Goal: Navigation & Orientation: Find specific page/section

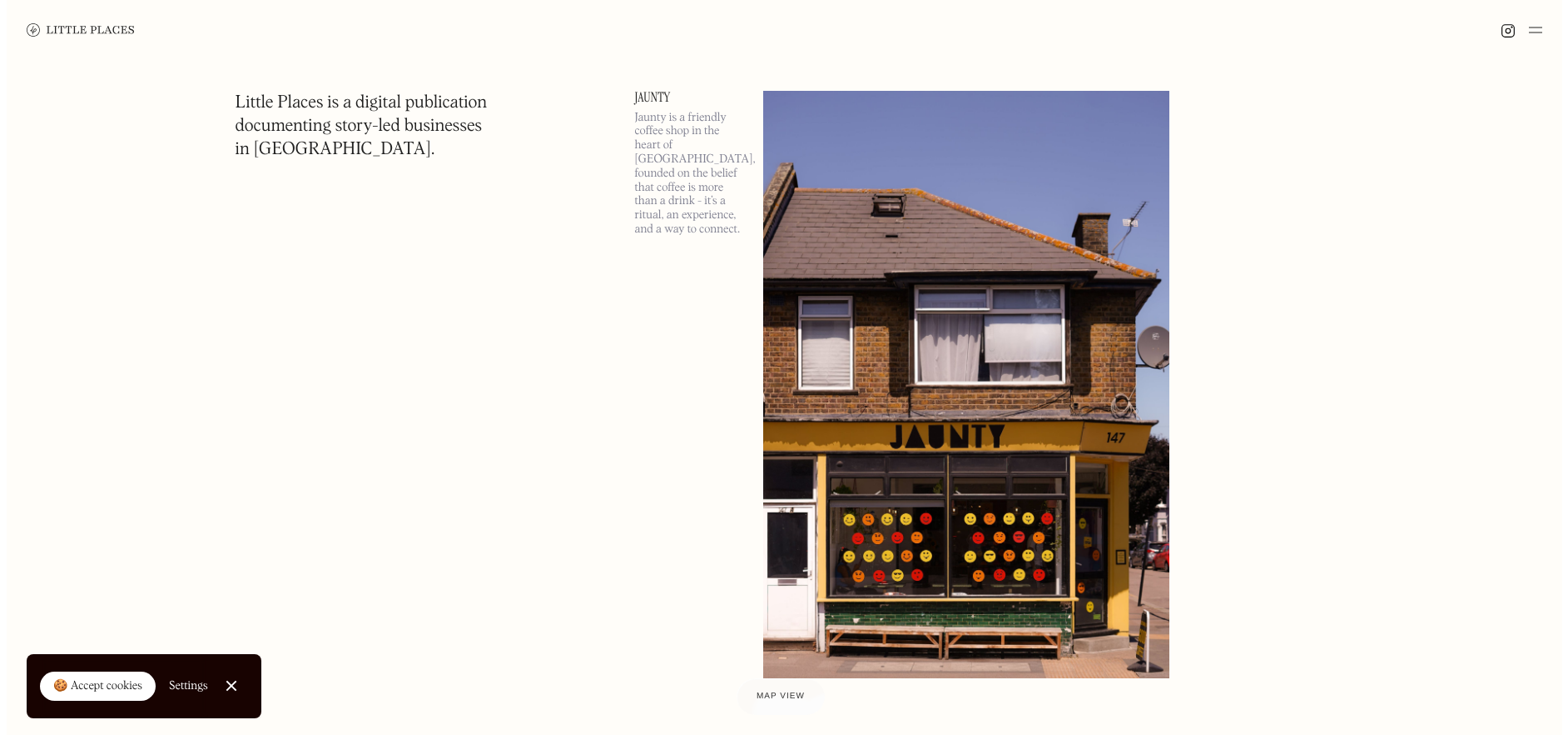
scroll to position [749, 0]
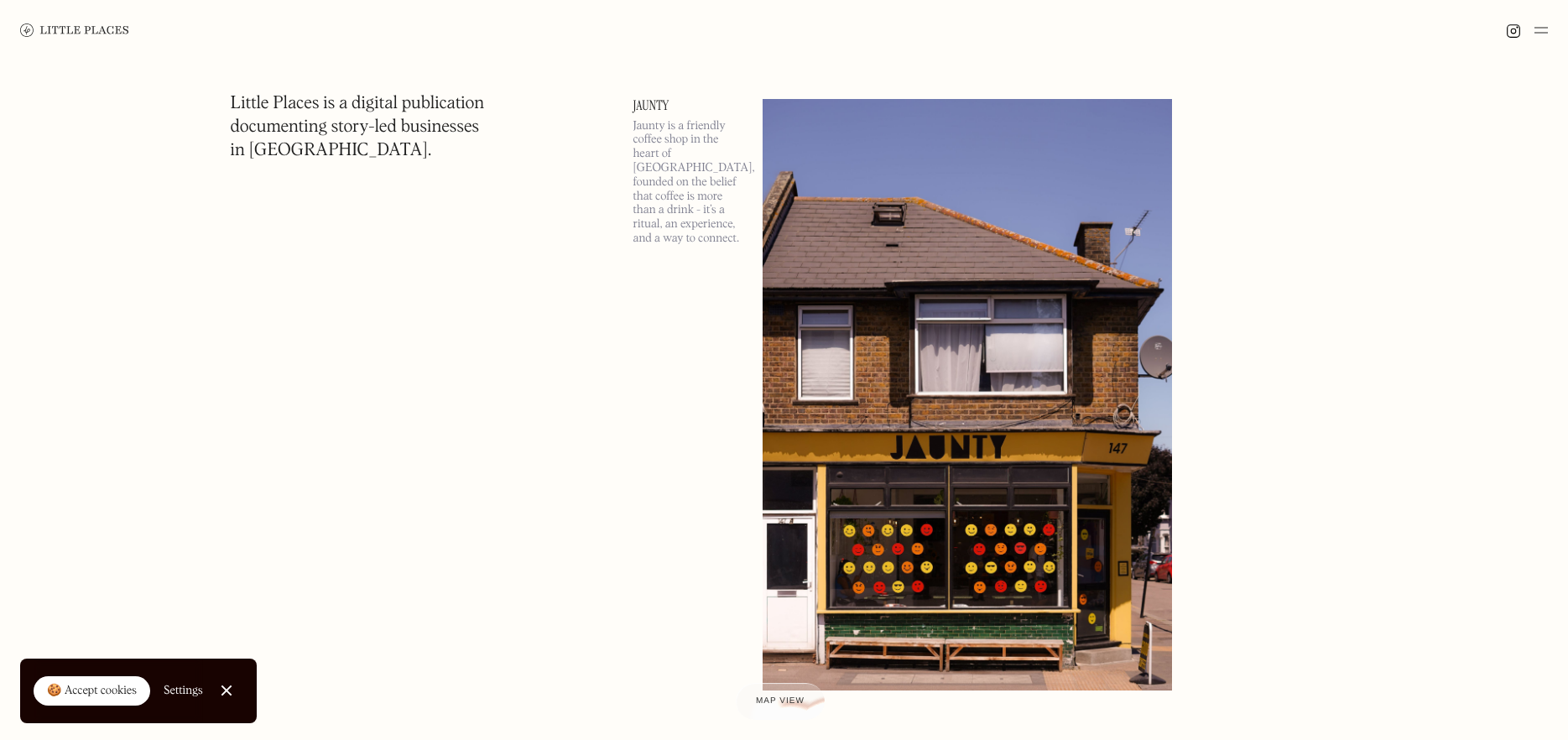
click at [866, 330] on img at bounding box center [968, 394] width 410 height 592
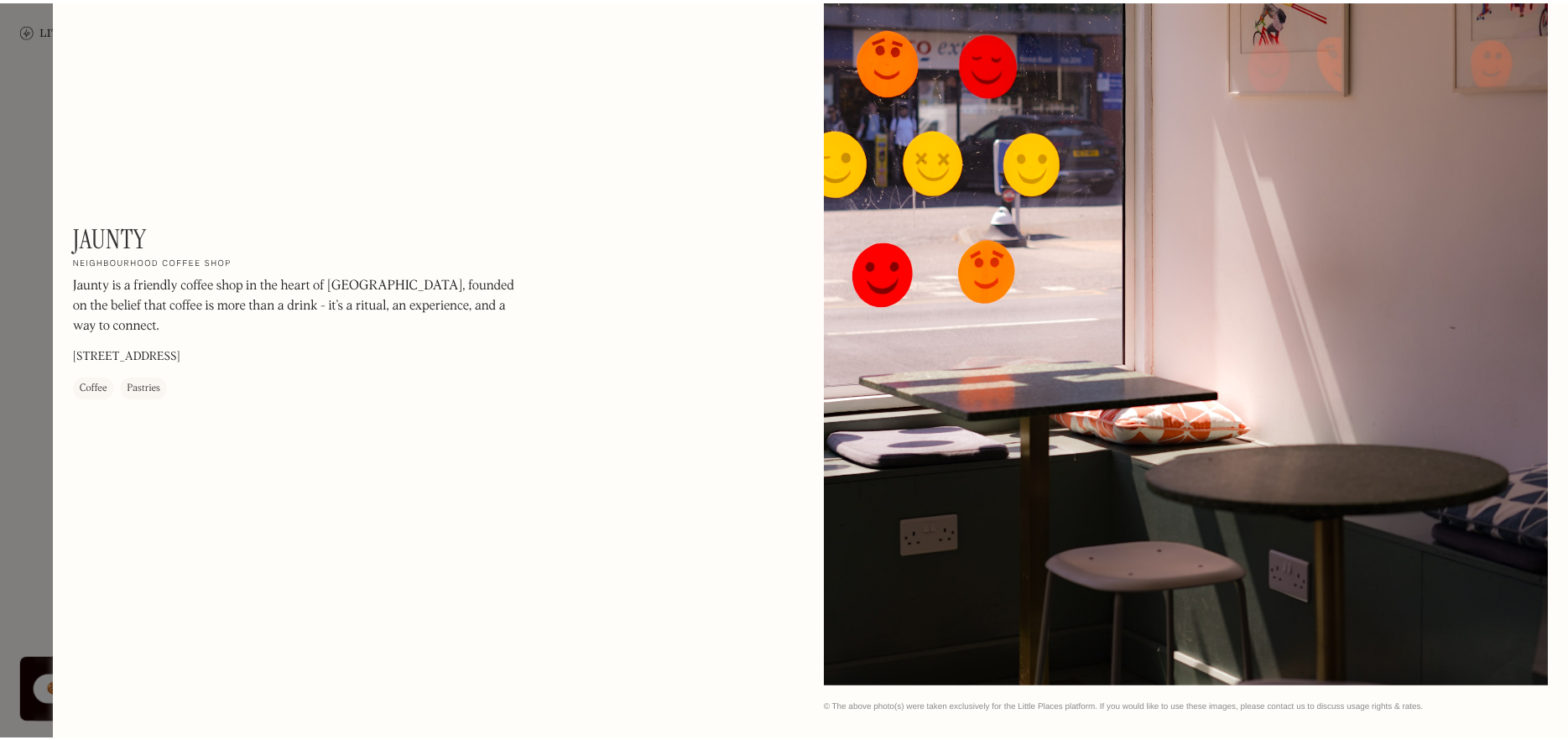
scroll to position [2490, 0]
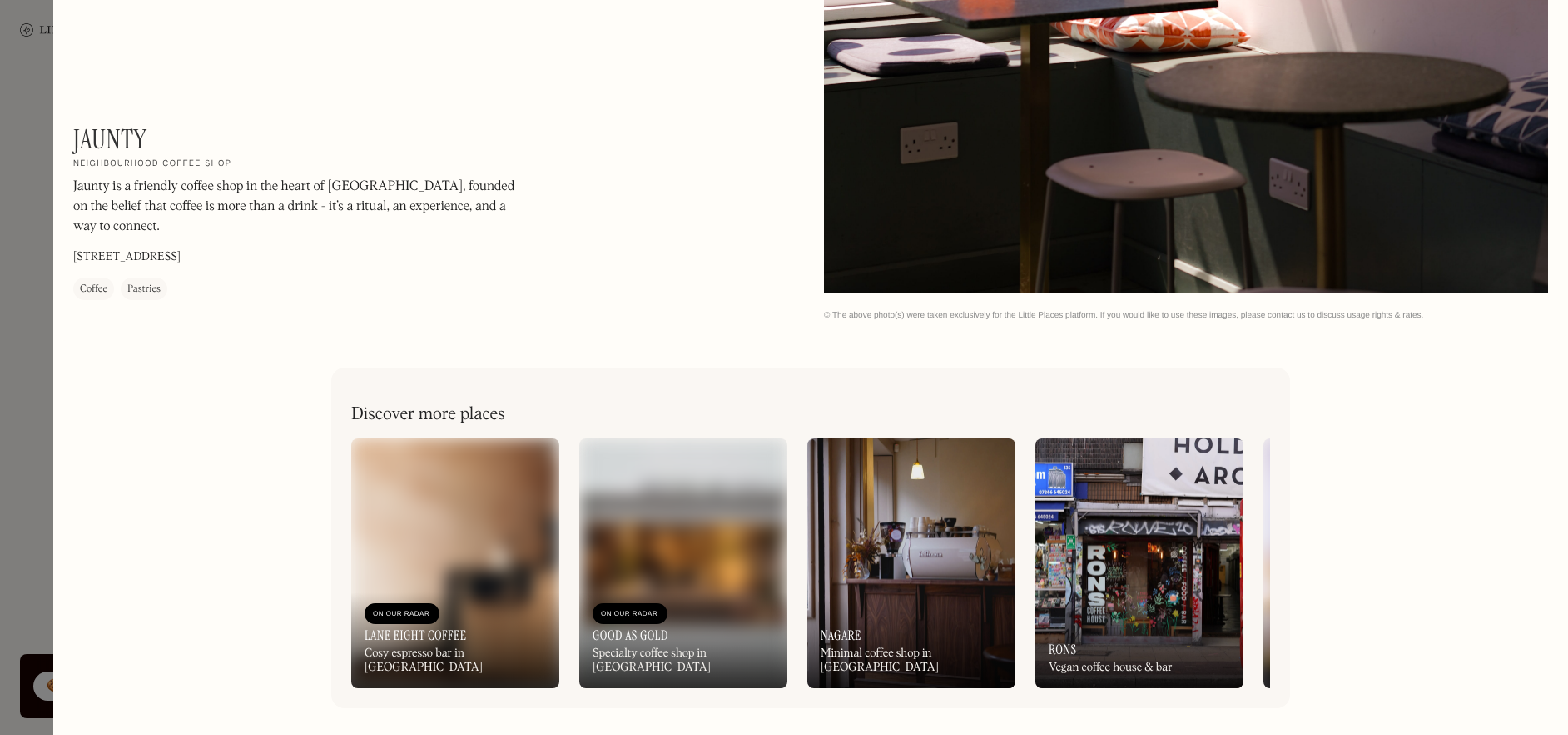
click at [836, 478] on img at bounding box center [911, 563] width 208 height 250
click at [40, 56] on div at bounding box center [784, 368] width 1568 height 735
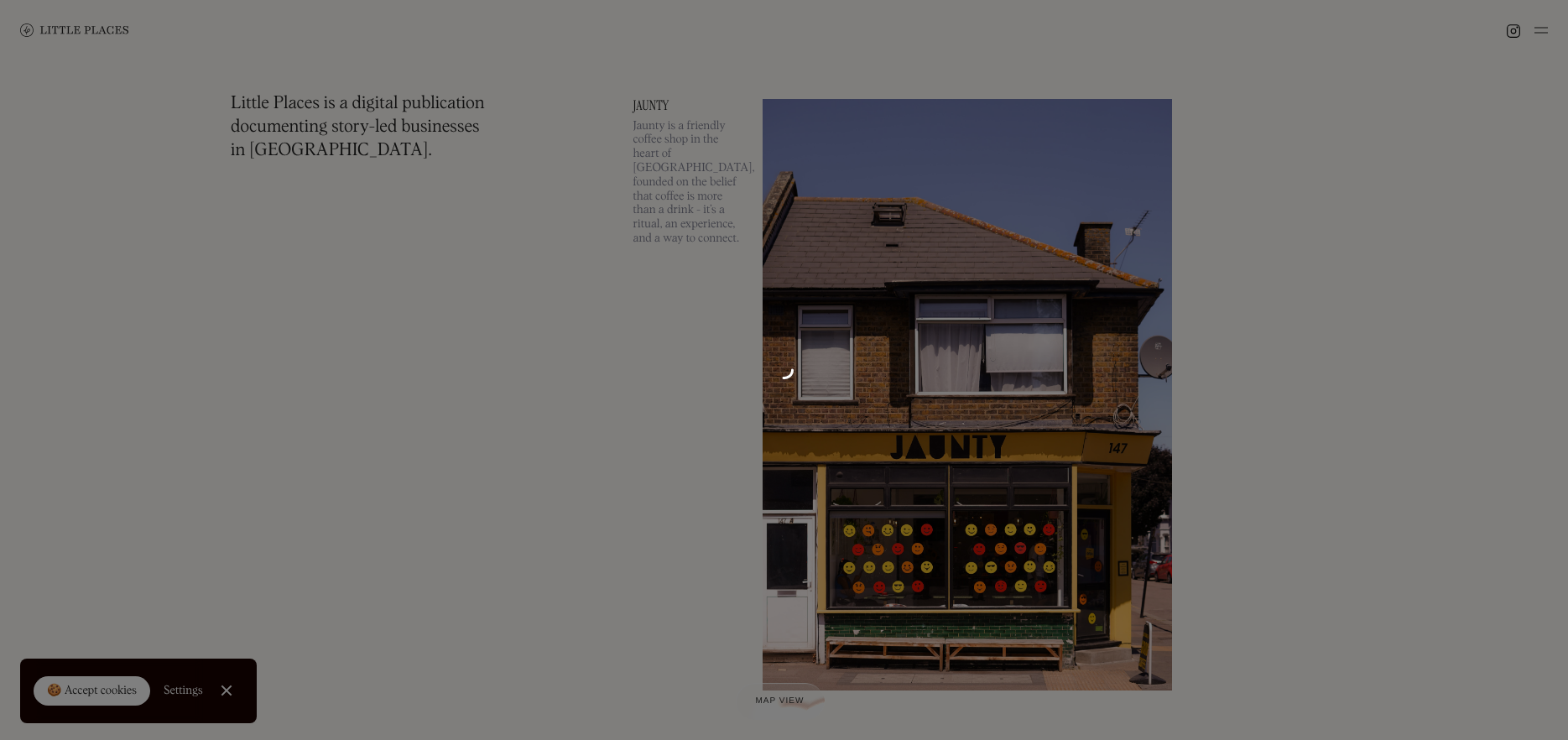
scroll to position [2465, 0]
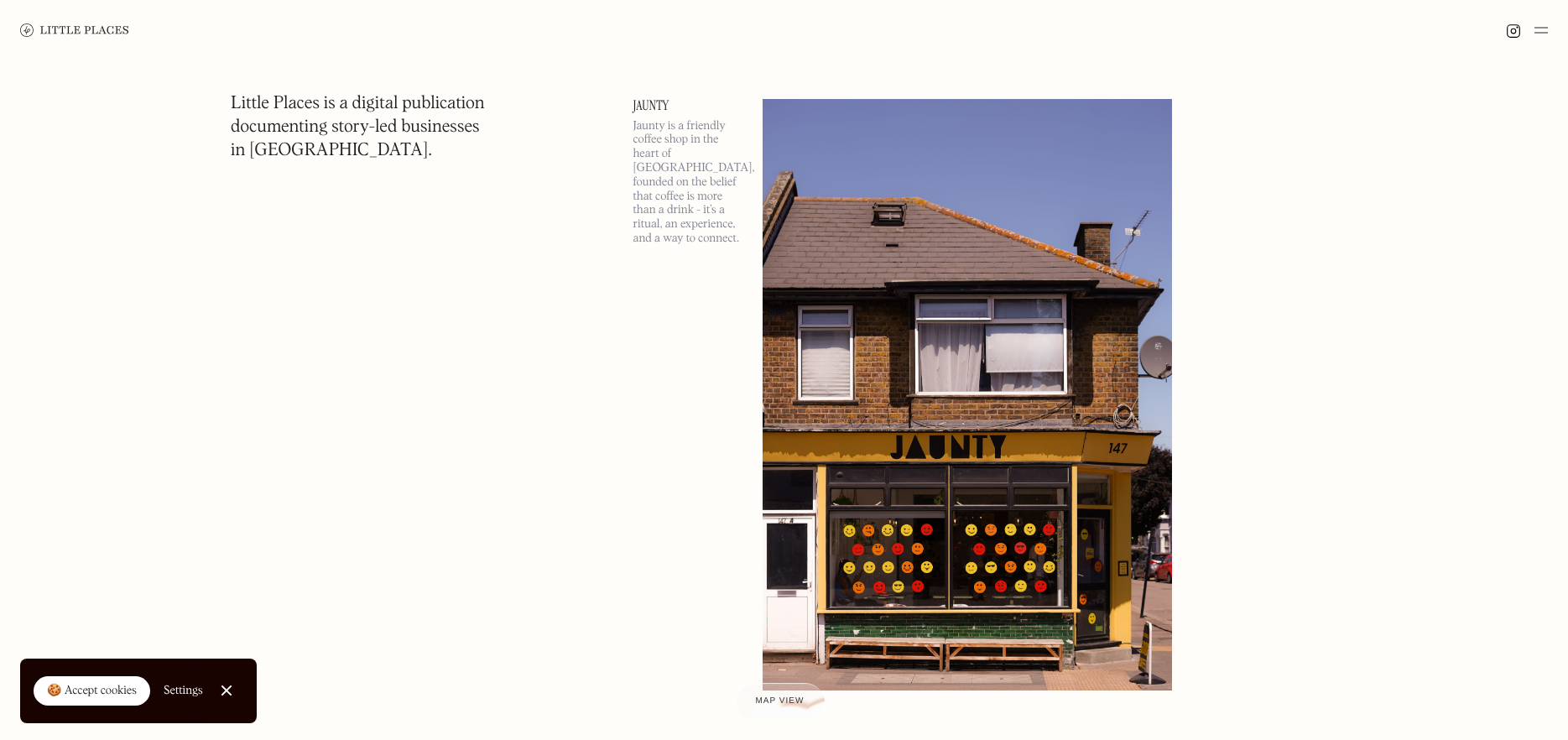
click at [46, 31] on img at bounding box center [74, 30] width 109 height 13
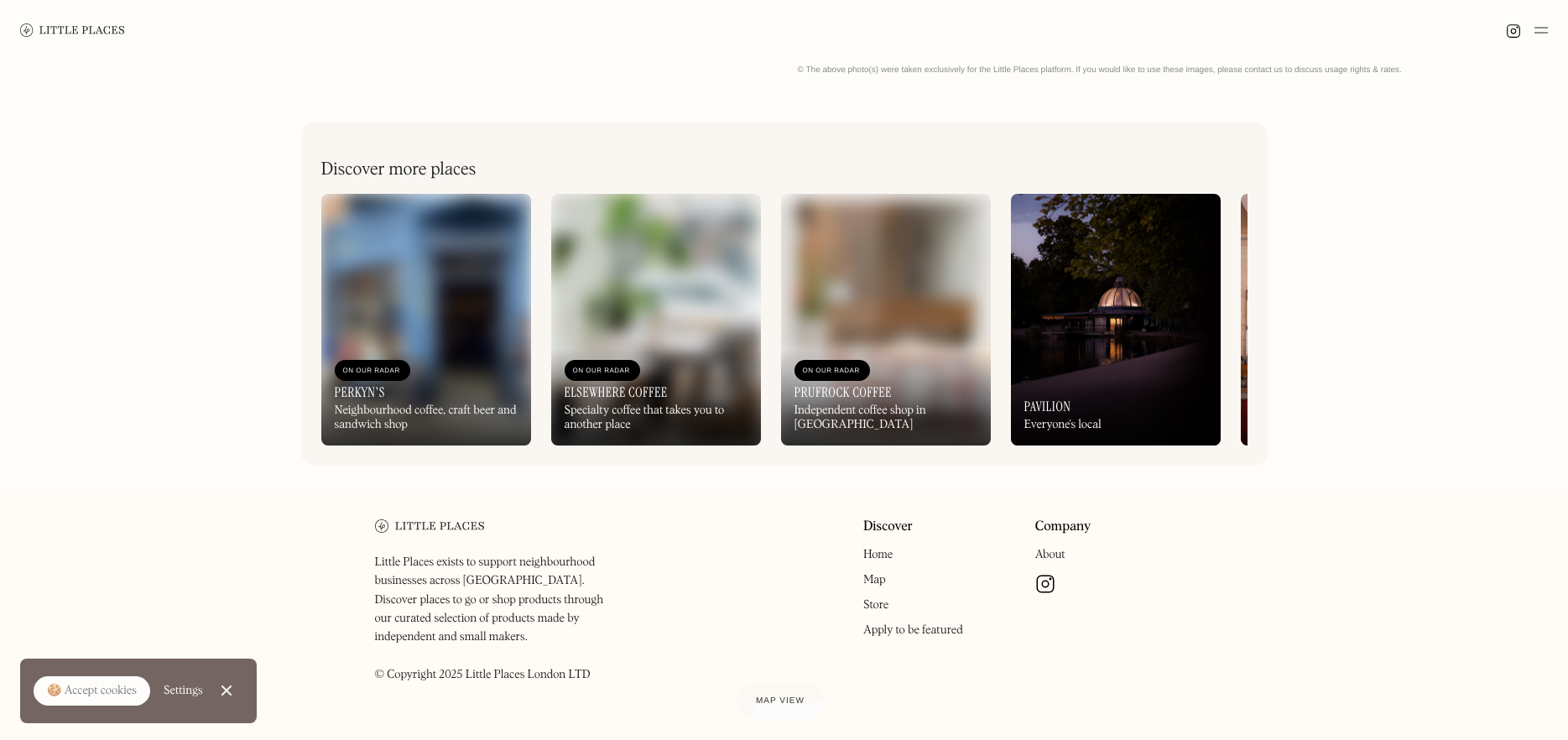
scroll to position [915, 0]
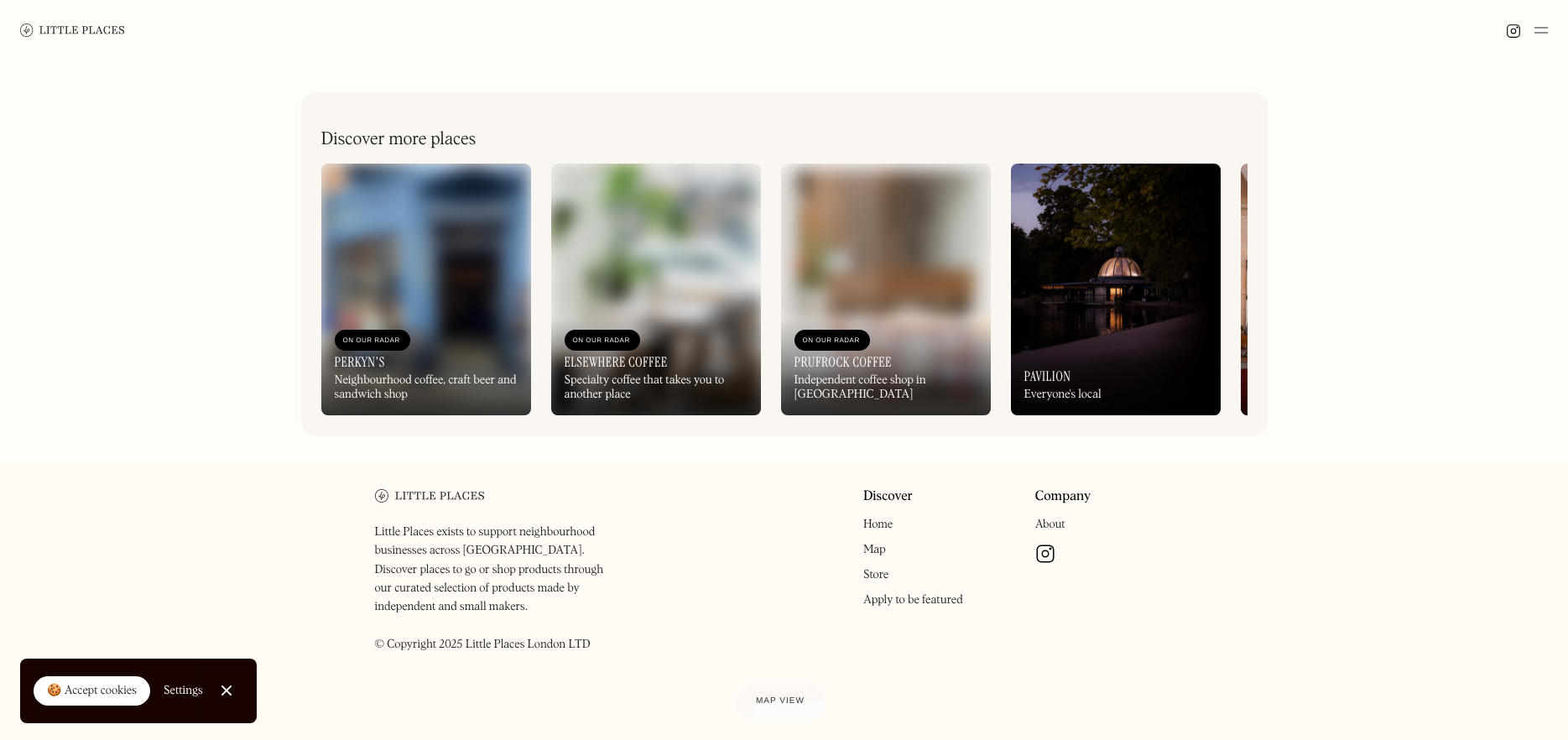
click at [878, 580] on link "Store" at bounding box center [876, 574] width 25 height 12
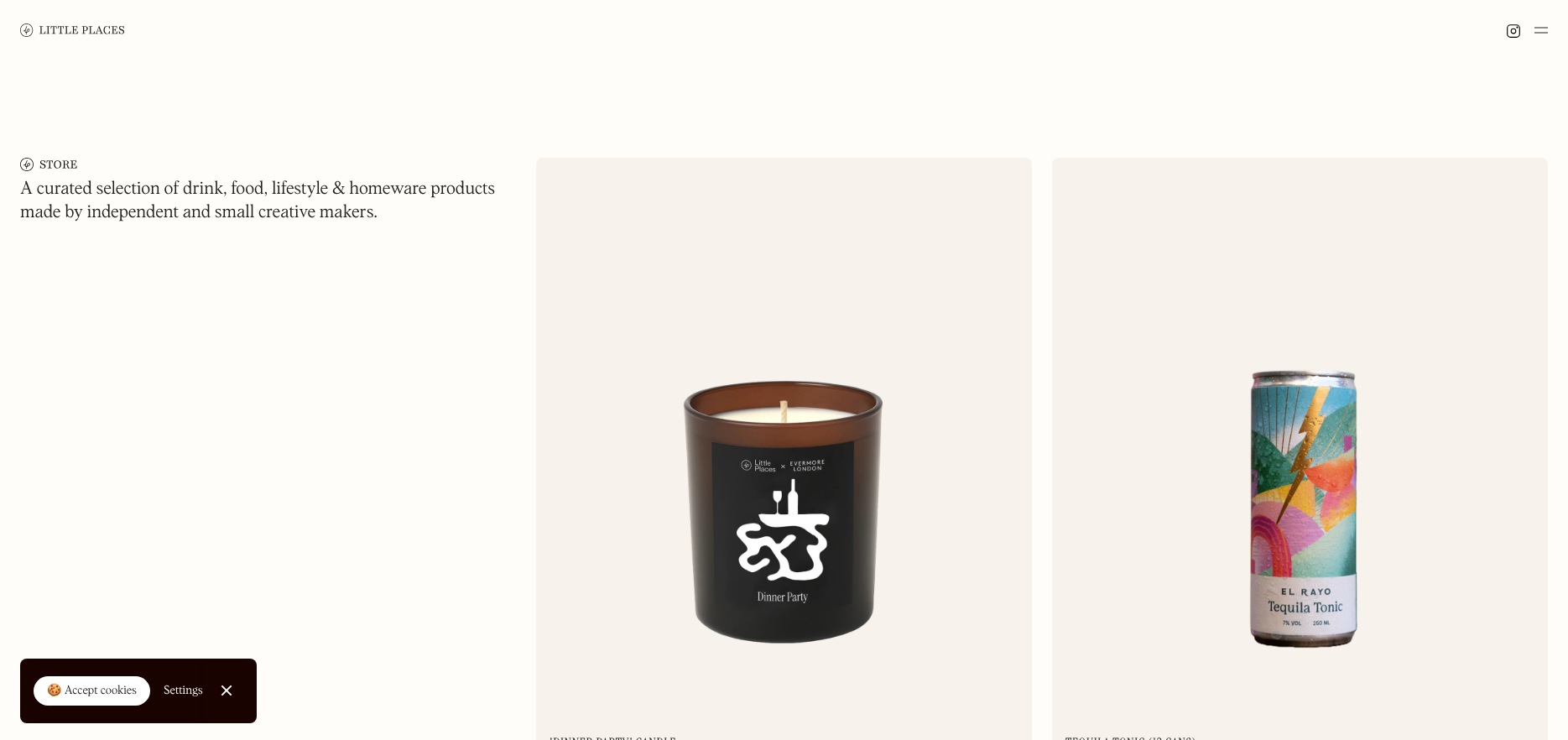
click at [1539, 32] on img at bounding box center [1541, 30] width 13 height 20
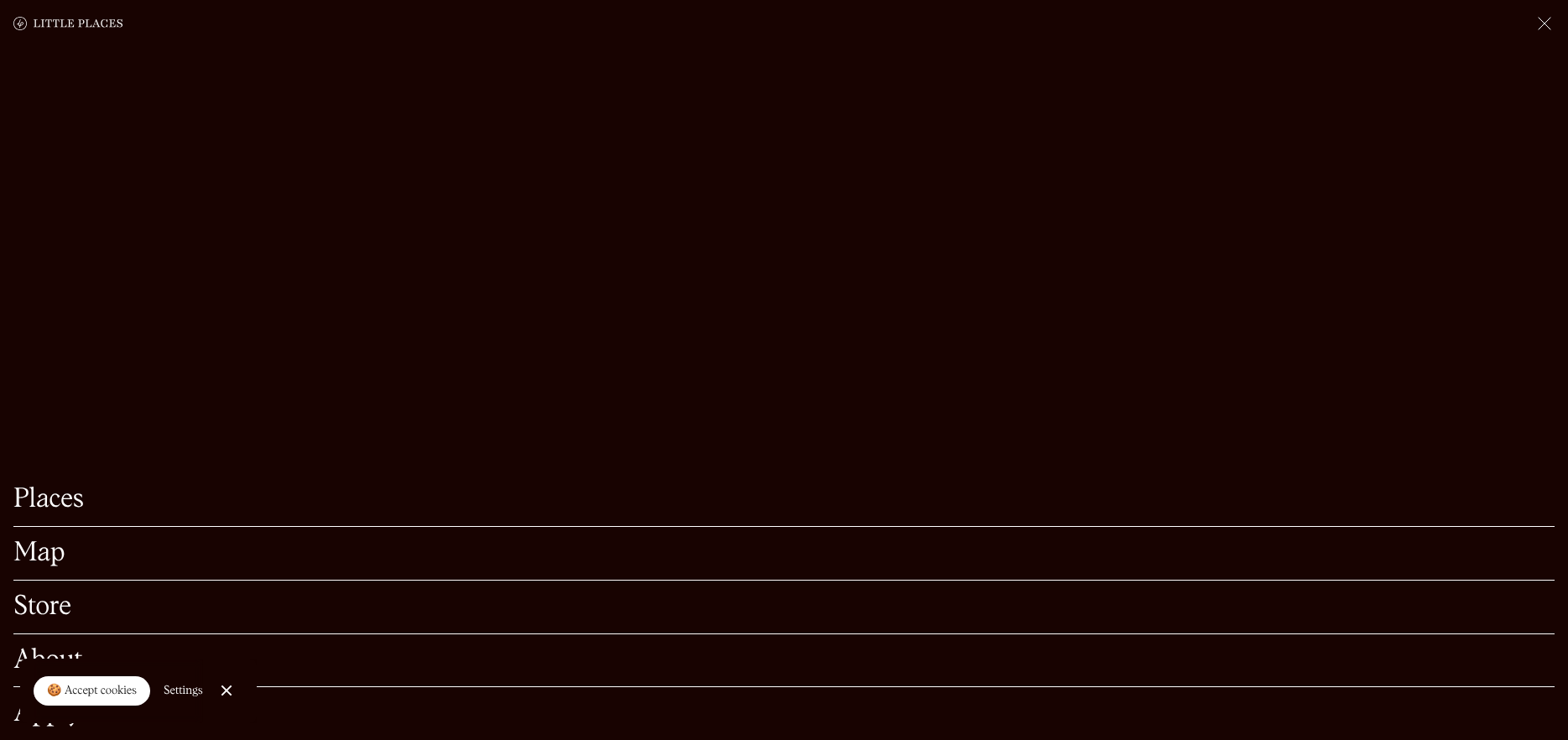
click at [120, 540] on link "Map" at bounding box center [784, 552] width 1541 height 26
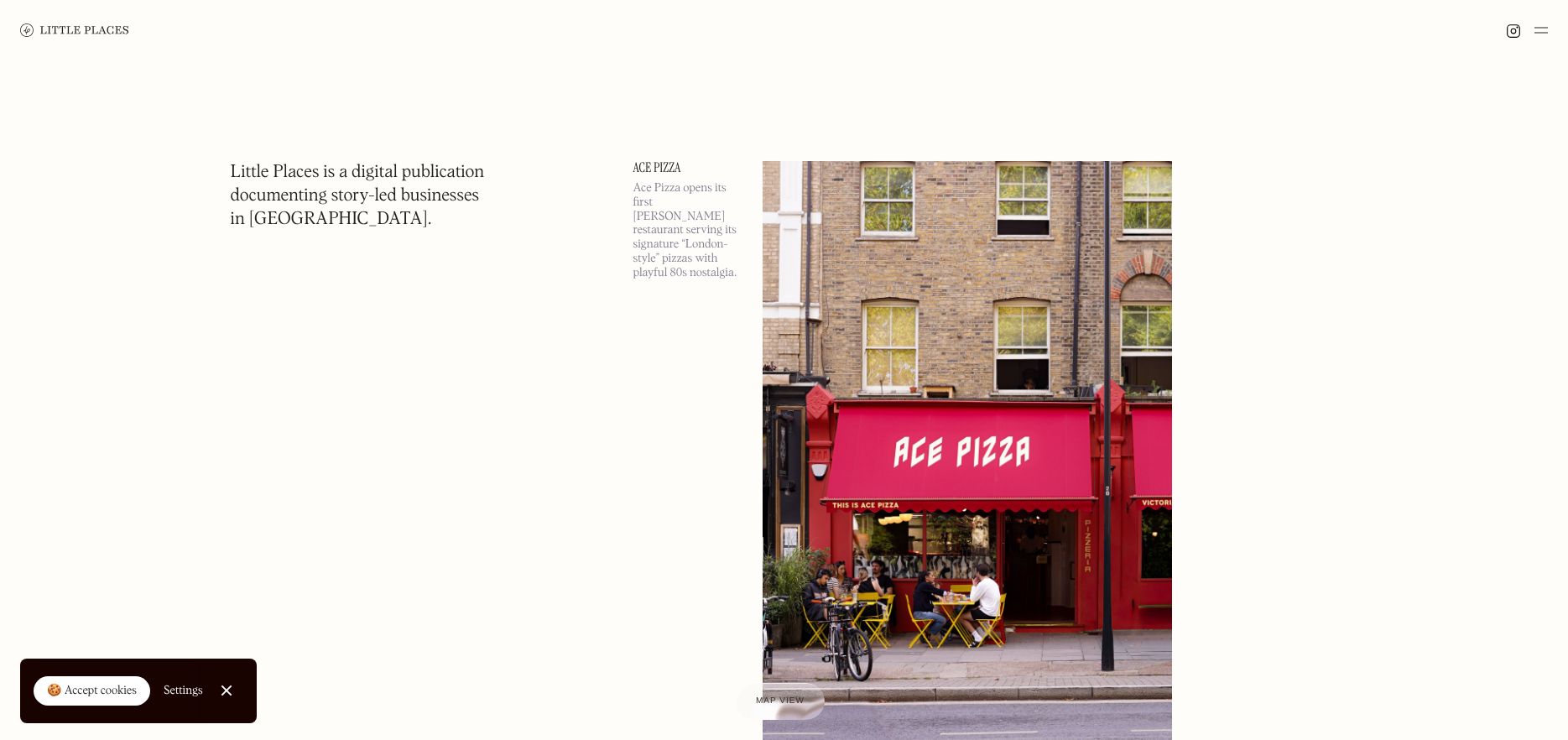
click at [118, 33] on img at bounding box center [74, 30] width 109 height 13
click at [929, 400] on img at bounding box center [968, 456] width 410 height 592
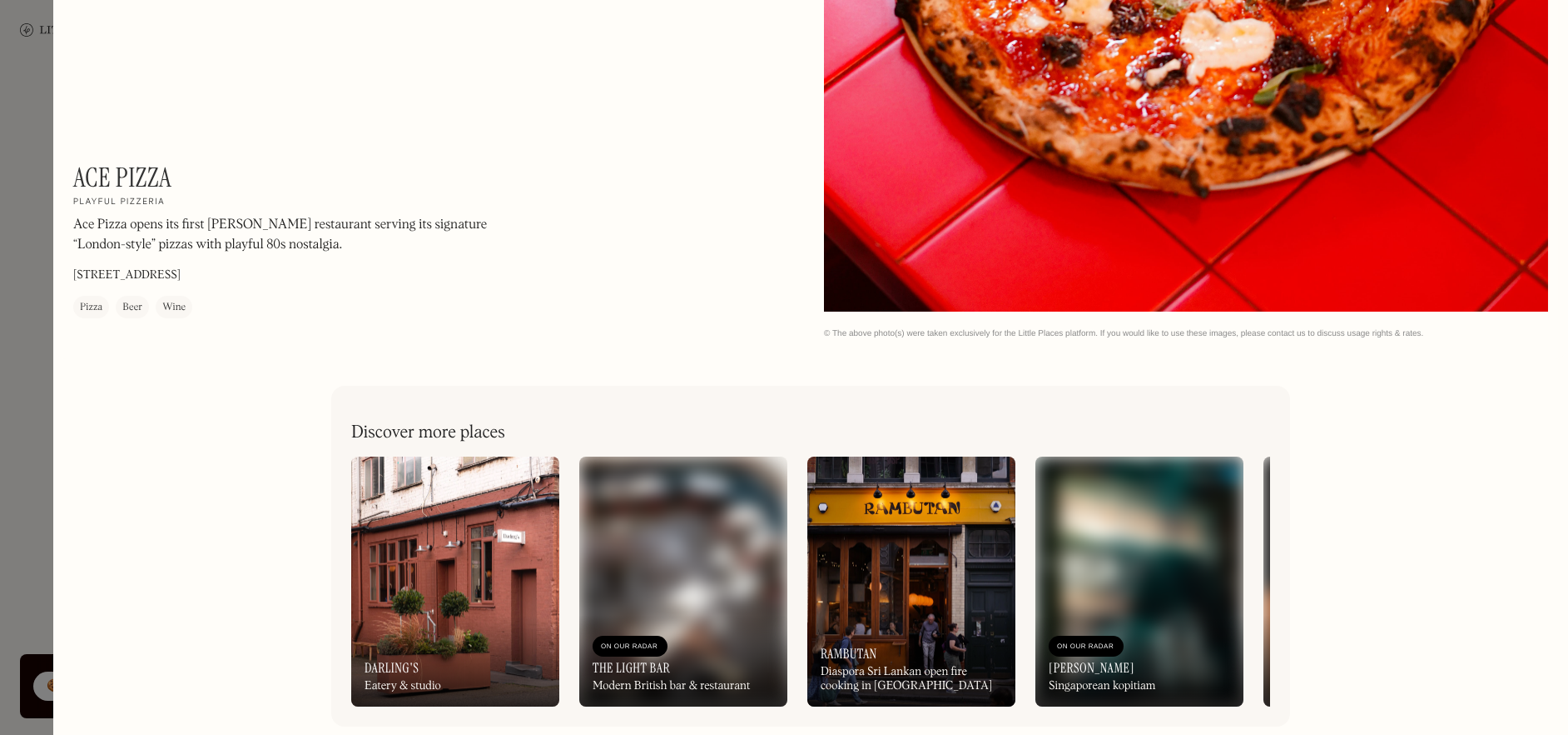
scroll to position [2473, 0]
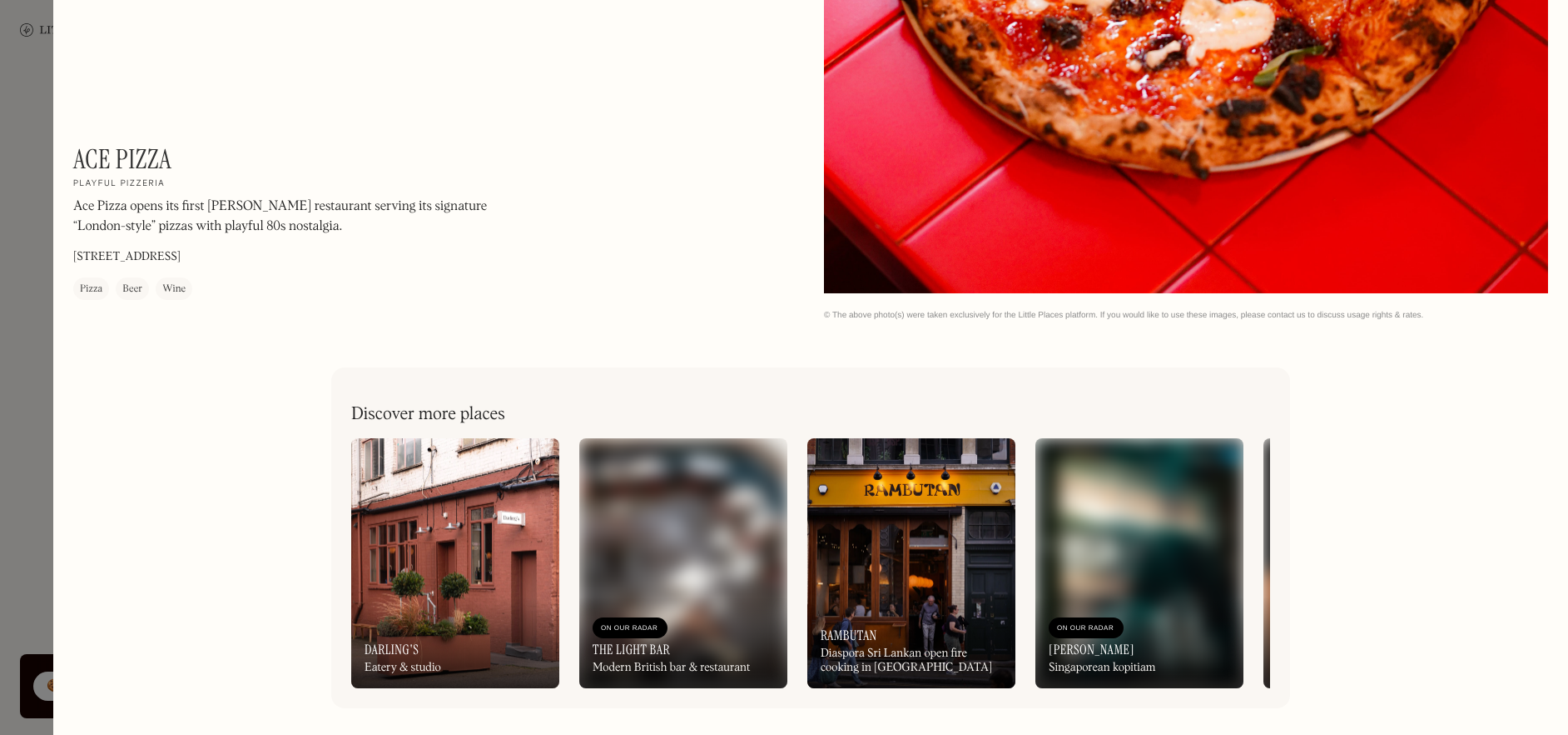
click at [881, 542] on img at bounding box center [911, 563] width 208 height 250
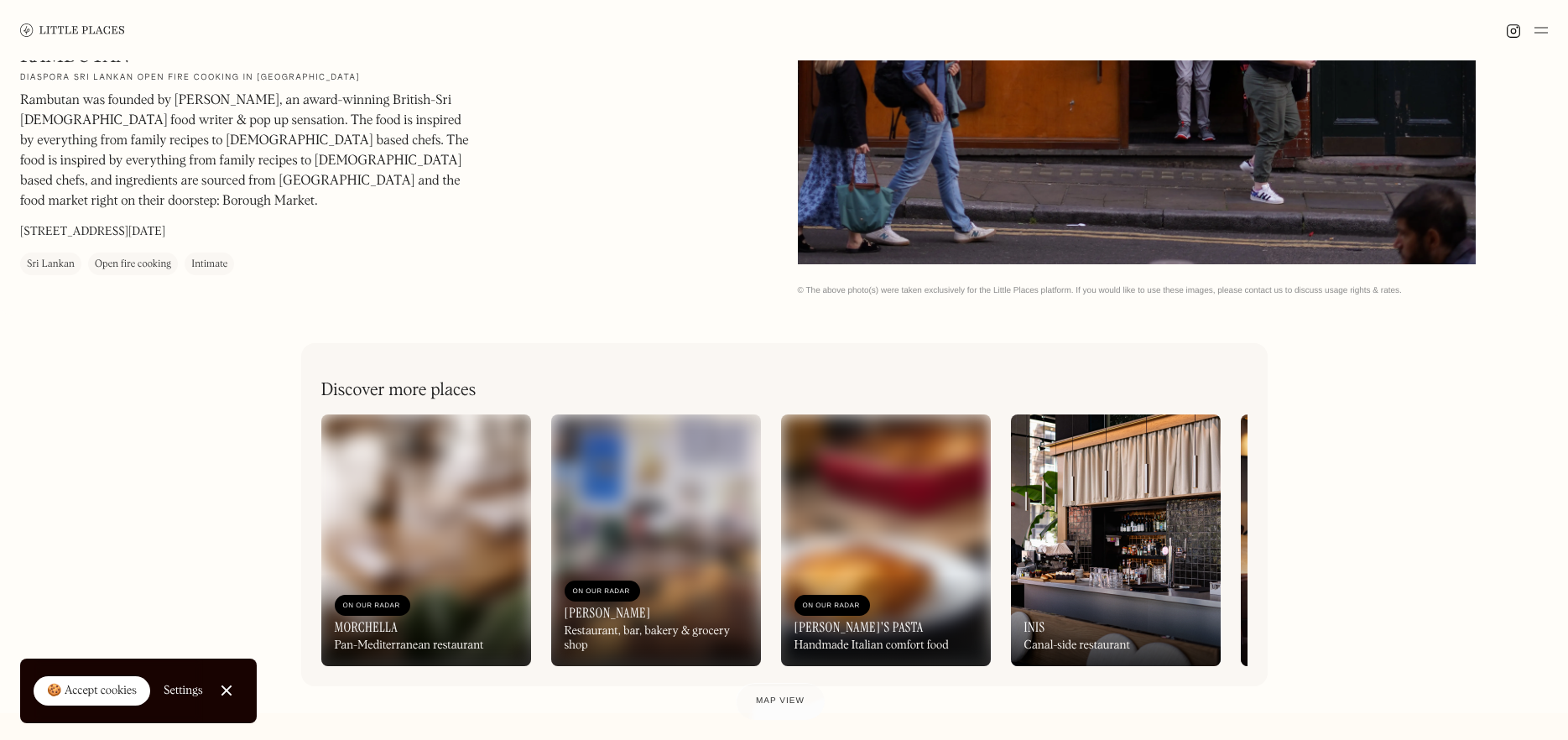
scroll to position [839, 0]
